Goal: Task Accomplishment & Management: Use online tool/utility

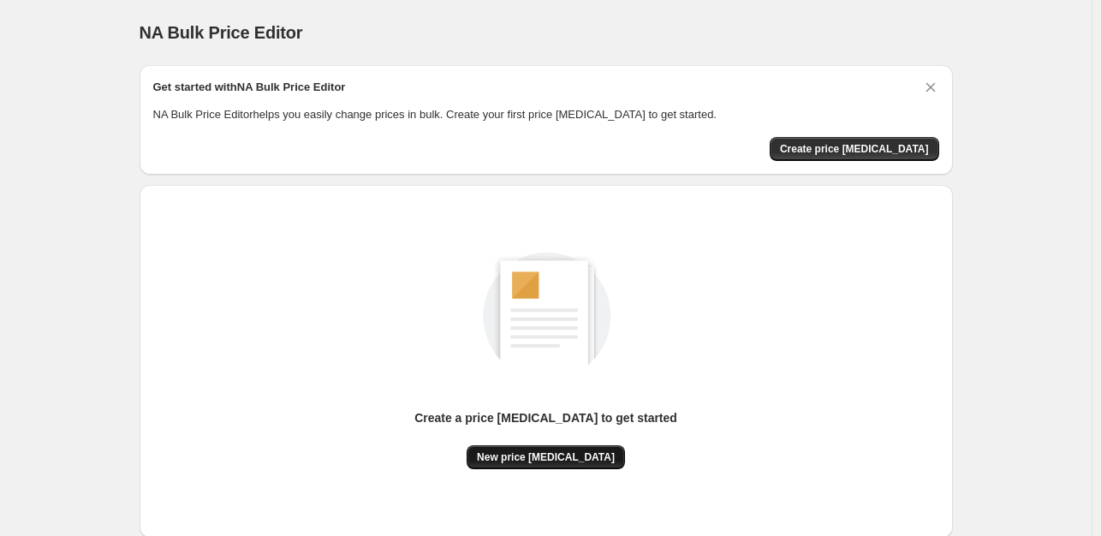
click at [593, 447] on button "New price change job" at bounding box center [546, 457] width 158 height 24
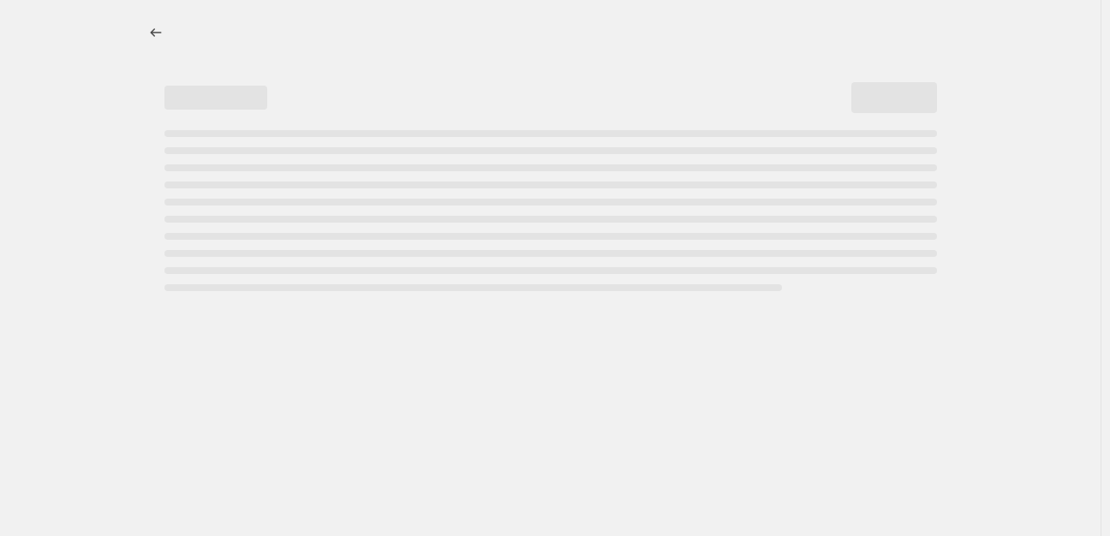
select select "percentage"
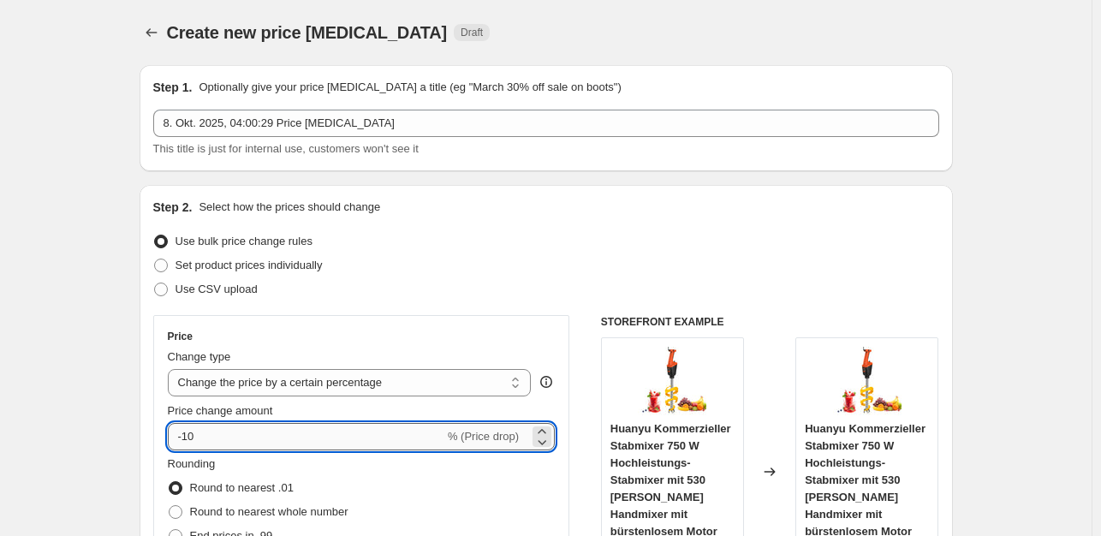
click at [230, 438] on input "-10" at bounding box center [306, 436] width 277 height 27
type input "-1"
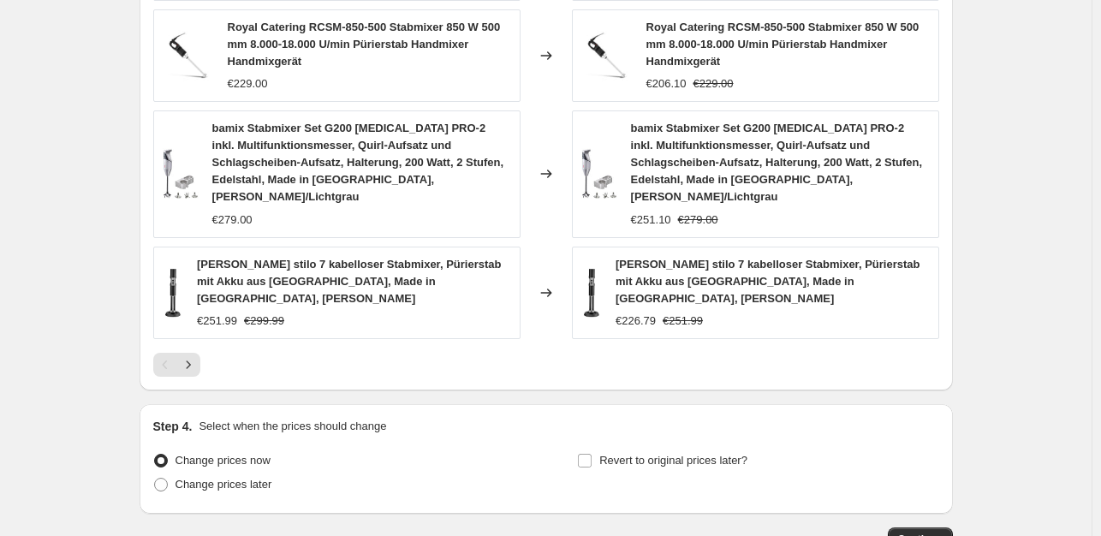
scroll to position [1305, 0]
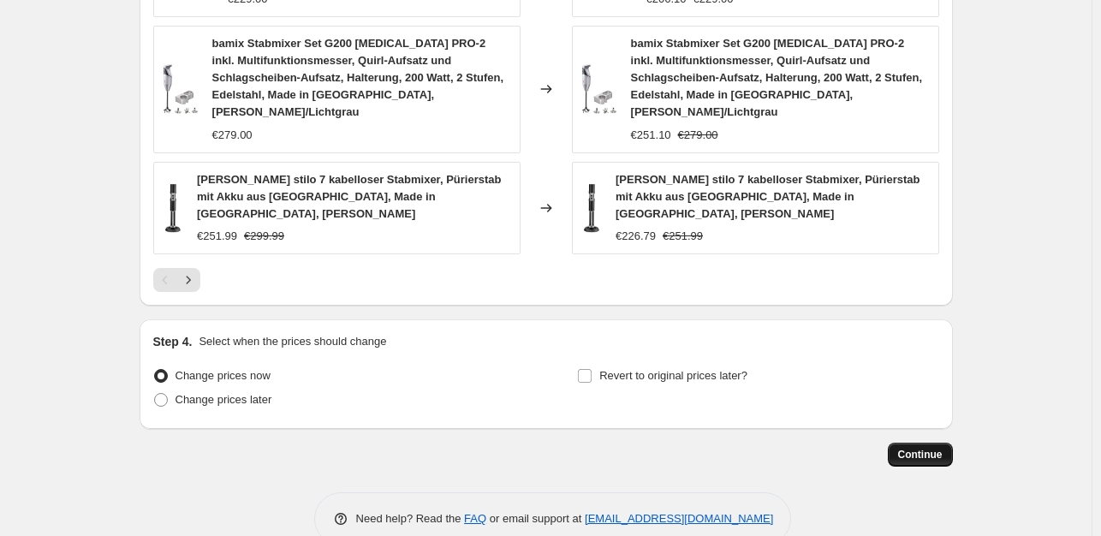
type input "-35"
click at [932, 448] on span "Continue" at bounding box center [920, 455] width 45 height 14
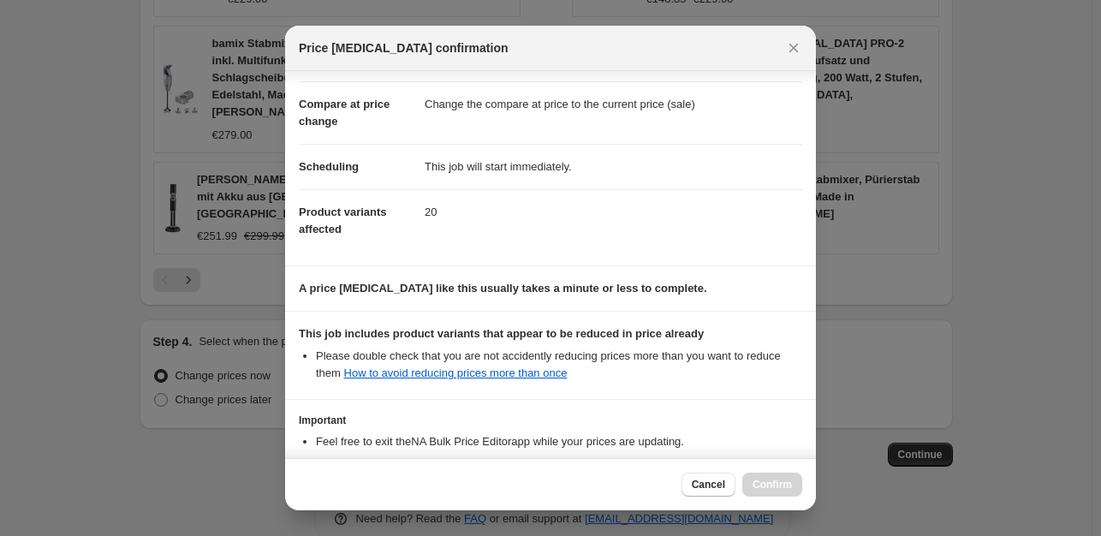
scroll to position [183, 0]
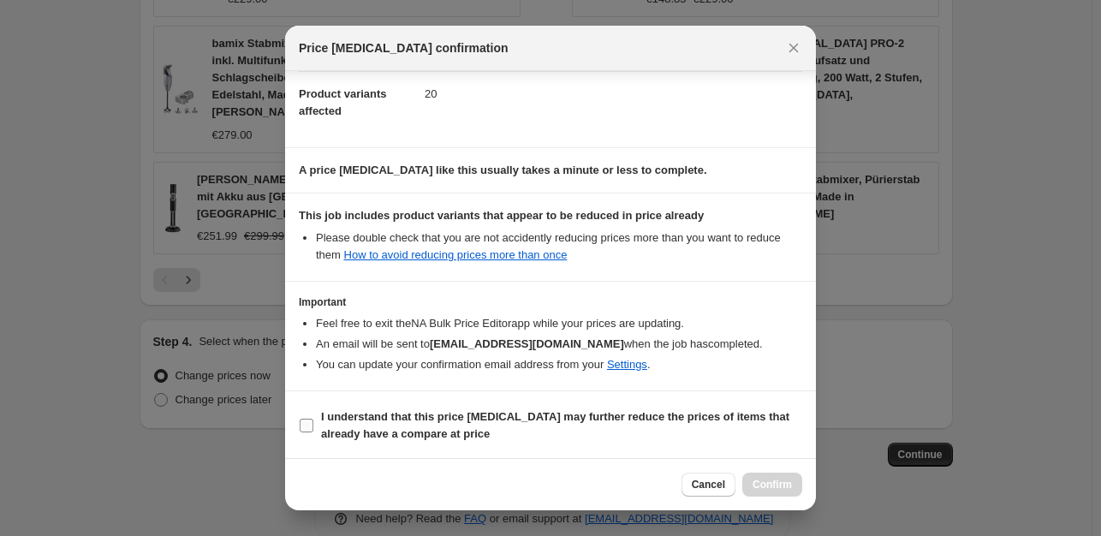
click at [308, 426] on input "I understand that this price change job may further reduce the prices of items …" at bounding box center [307, 426] width 14 height 14
checkbox input "true"
click at [791, 492] on button "Confirm" at bounding box center [772, 485] width 60 height 24
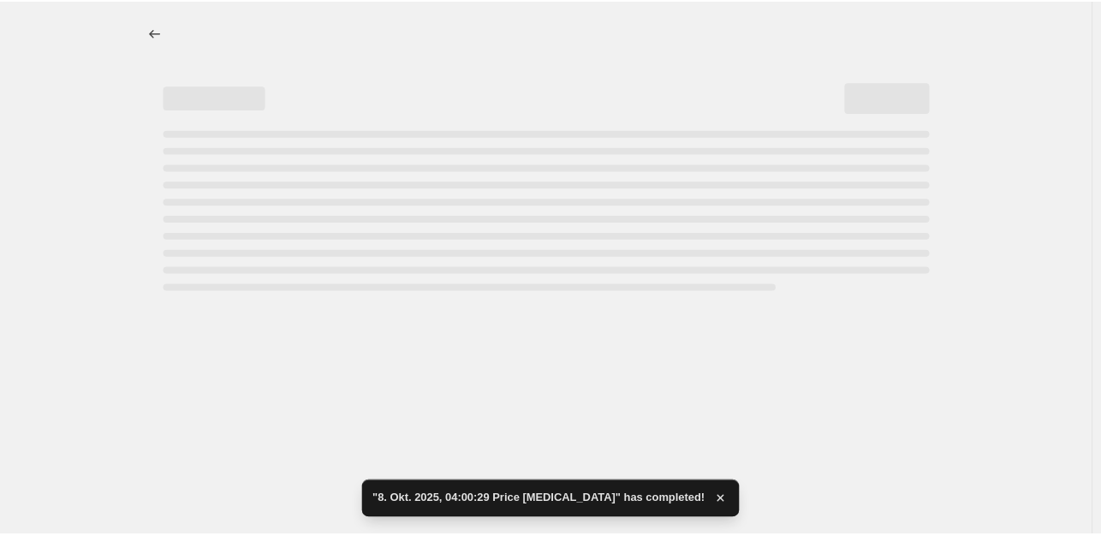
select select "percentage"
